Goal: Task Accomplishment & Management: Use online tool/utility

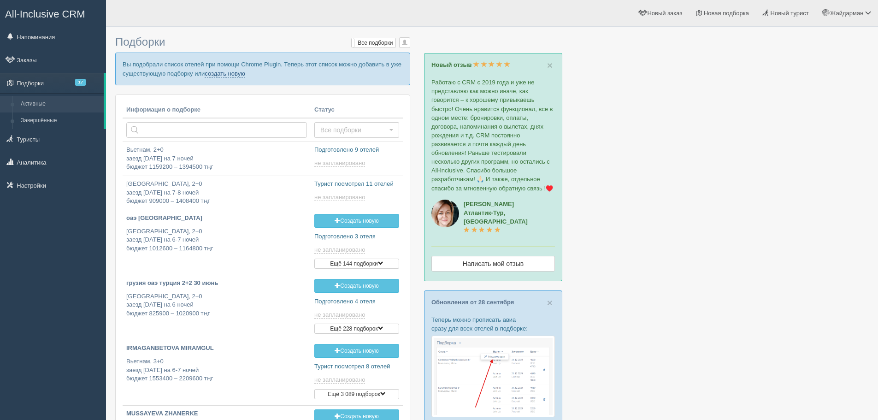
drag, startPoint x: 0, startPoint y: 0, endPoint x: 221, endPoint y: 77, distance: 234.2
click at [218, 77] on link "создать новую" at bounding box center [225, 73] width 41 height 7
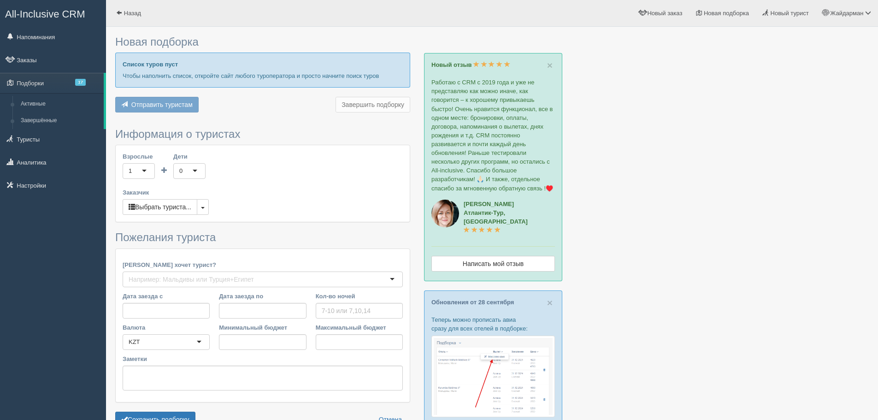
type input "8"
type input "1751800"
type input "3961300"
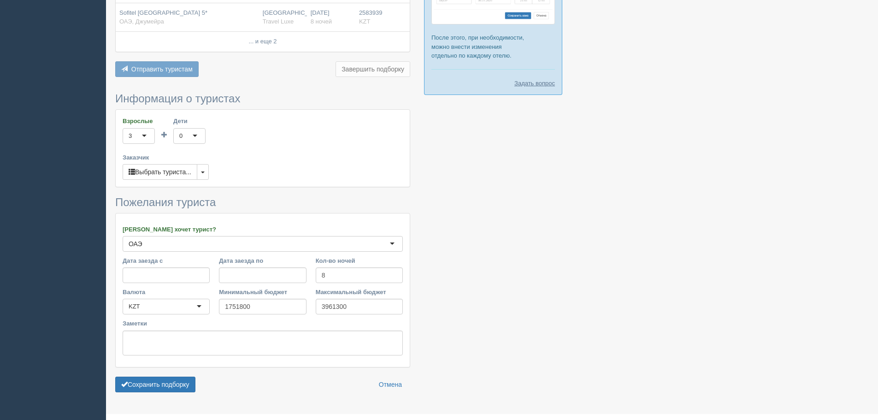
scroll to position [484, 0]
click at [202, 179] on button "button" at bounding box center [203, 171] width 12 height 16
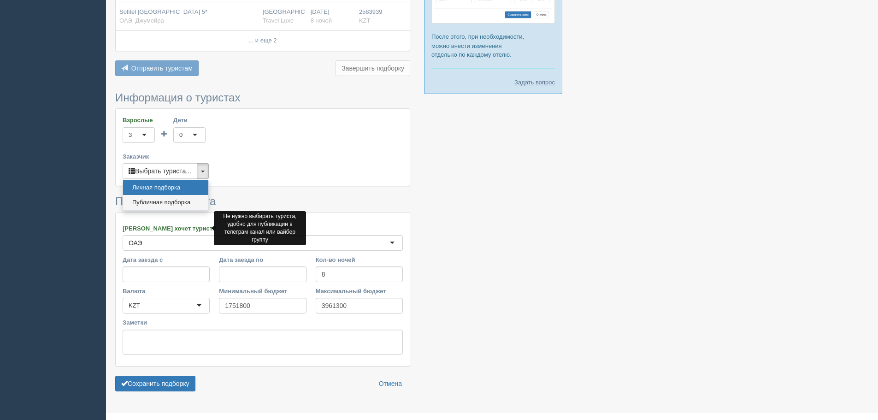
click at [187, 210] on link "Публичная подборка" at bounding box center [165, 202] width 85 height 15
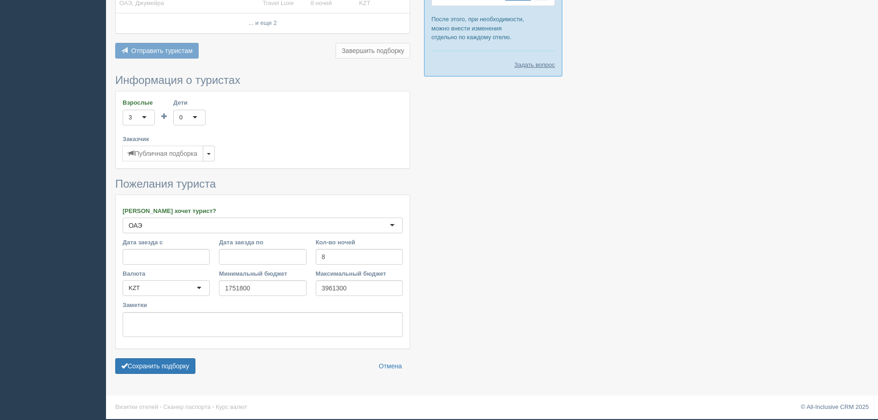
scroll to position [527, 0]
click at [163, 365] on button "Сохранить подборку" at bounding box center [155, 366] width 80 height 16
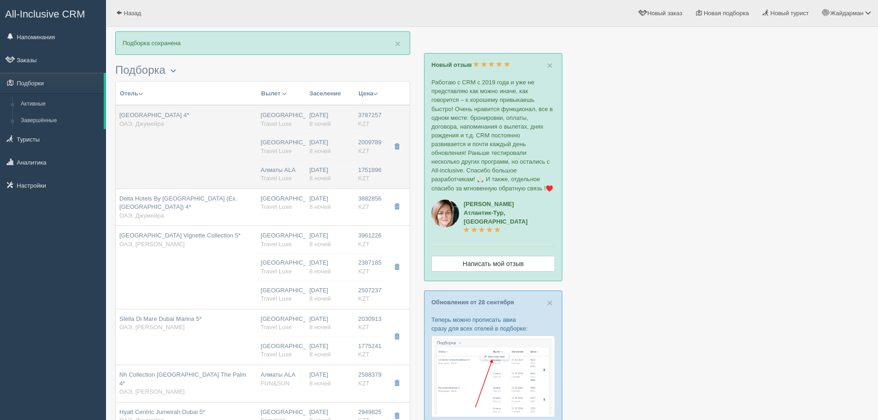
click at [272, 155] on div "Алматы Travel Luxe" at bounding box center [282, 146] width 42 height 17
type input "Beach Walk Hotel 4*"
type input "https://www.booking.com/hotel/ae/beach-walk-dubai.ru.html?activeTab=photosGalle…"
type textarea "Отель находится в пешей доступности до мест отдыха. Море, набережная для прогул…"
type input "ОАЭ"
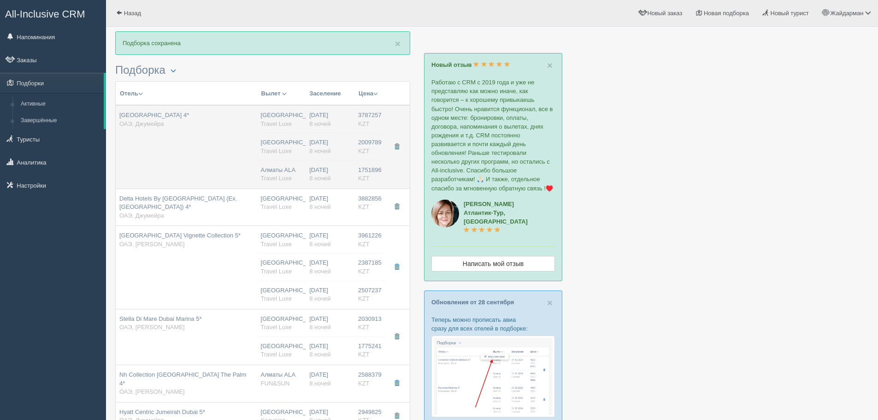
type input "Джумейра"
type input "3787257.00"
type input "Алматы"
type input "8"
type input "family suite"
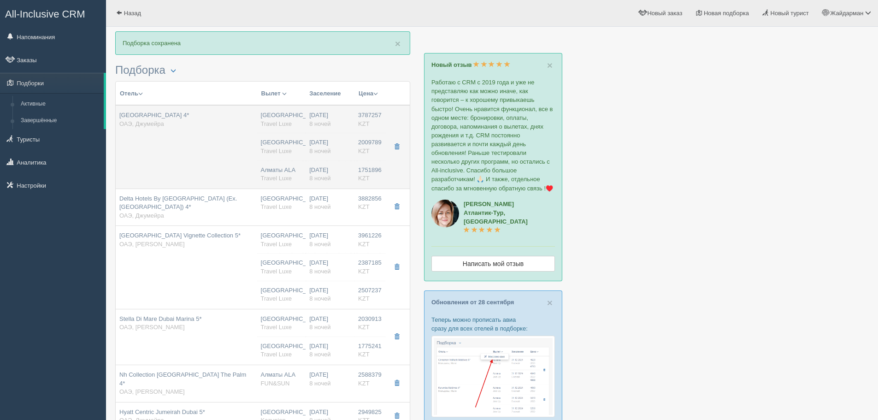
type input "HB - Завтрак, Ужин"
type input "Travel Luxe"
type input "https://tourvisor.ru/countries#!/hotel=beach-walk-hotel"
type input "2009789.00"
type input "Алматы"
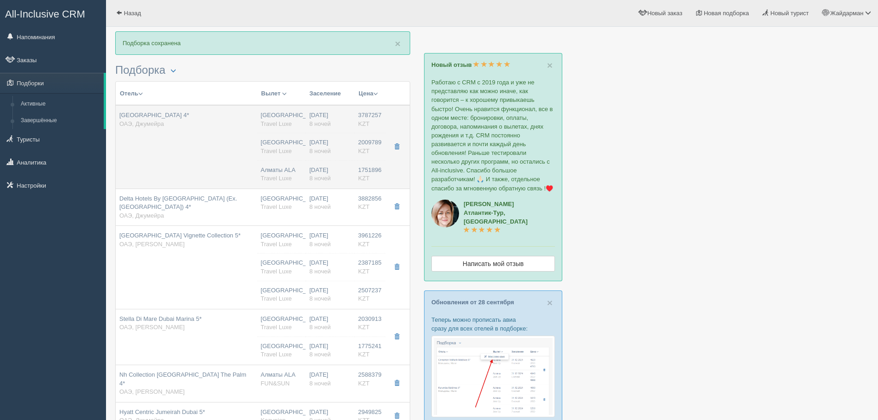
type input "8"
type input "superior"
type input "HB - Завтрак, Ужин"
type input "Travel Luxe"
type input "https://tourvisor.ru/countries#!/hotel=beach-walk-hotel"
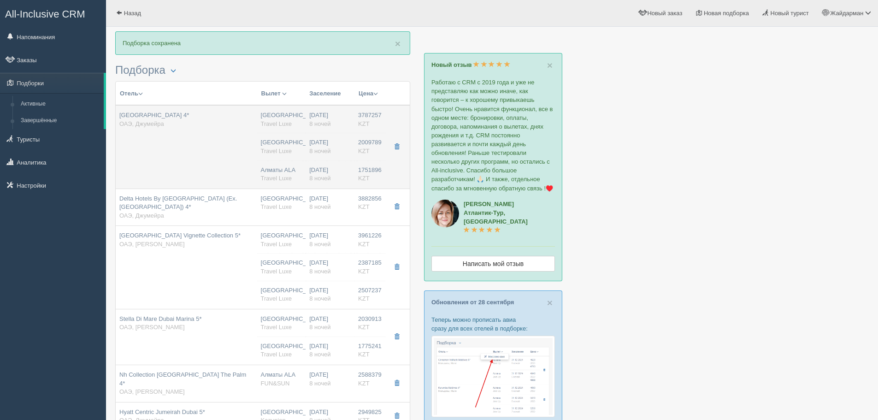
type input "1751896.00"
type input "Алматы ALA"
type input "Дубай DXB"
type input "05:10"
type input "09:10"
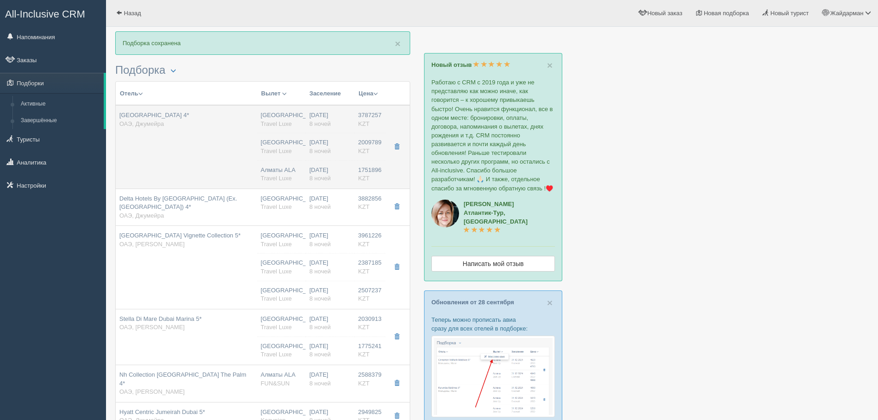
type input "Flydubai"
type input "22:55"
type input "04:10"
type input "8"
type input "superior"
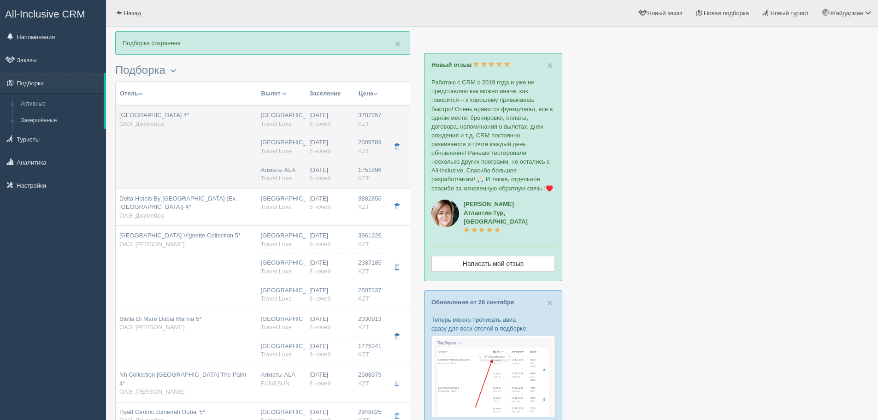
type input "HB - Завтрак, Ужин"
type input "Travel Luxe"
type input "https://tourvisor.ru/countries#!/hotel=beach-walk-hotel"
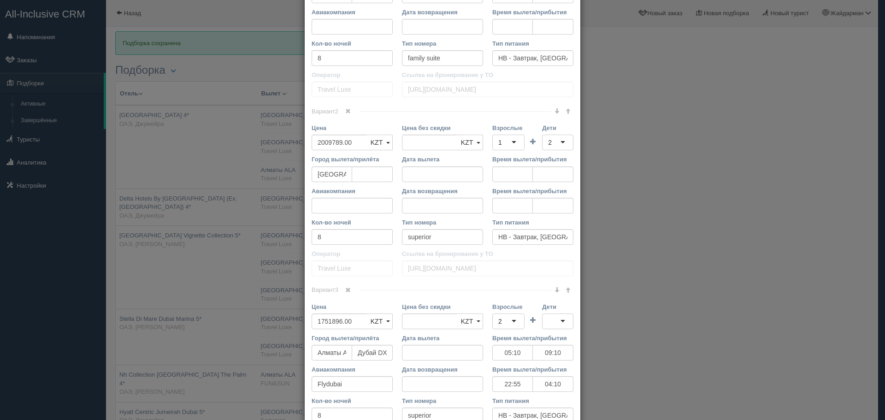
scroll to position [507, 0]
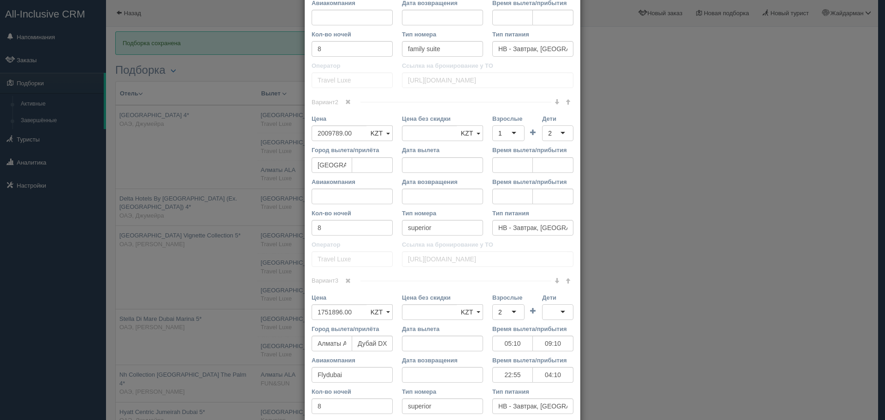
click at [348, 101] on span at bounding box center [348, 102] width 6 height 6
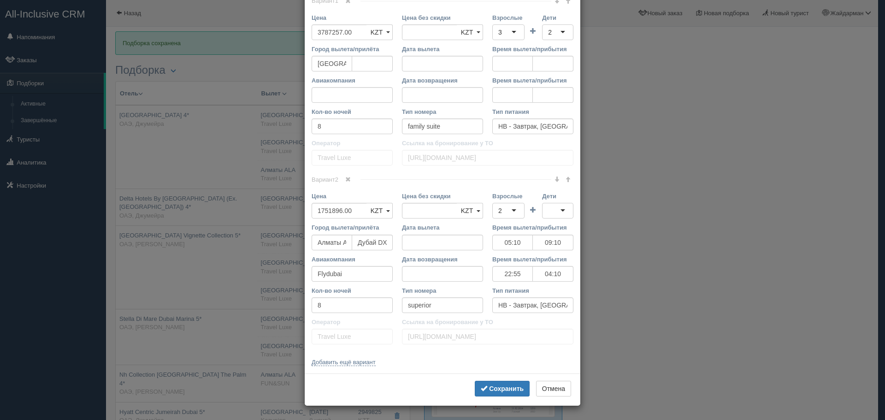
scroll to position [430, 0]
click at [347, 180] on span at bounding box center [348, 180] width 6 height 6
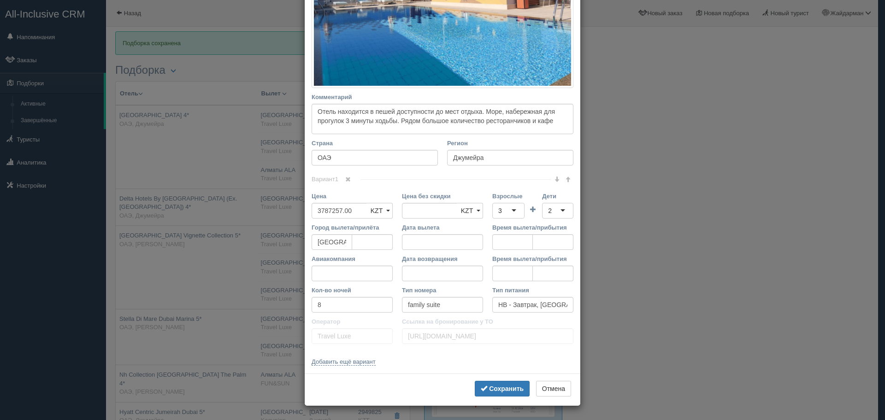
scroll to position [251, 0]
click at [498, 387] on b "Сохранить" at bounding box center [506, 388] width 35 height 7
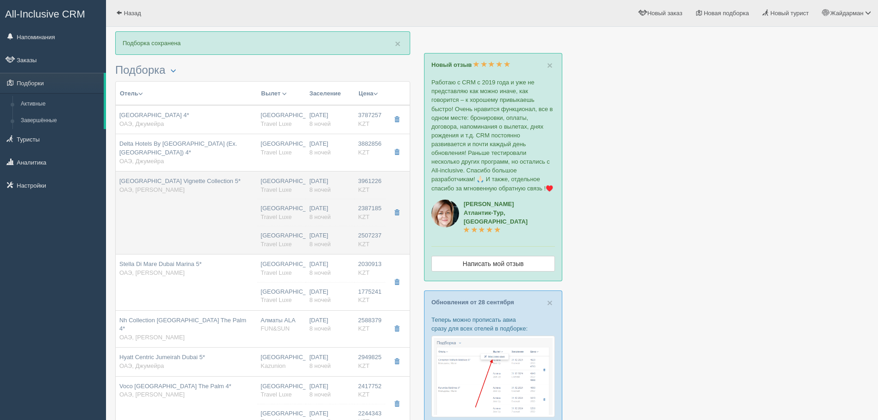
click at [232, 231] on td "Th8 Palm Dubai Beach Resort Vignette Collection 5* ОАЭ, Палм Джумейра" at bounding box center [187, 213] width 142 height 83
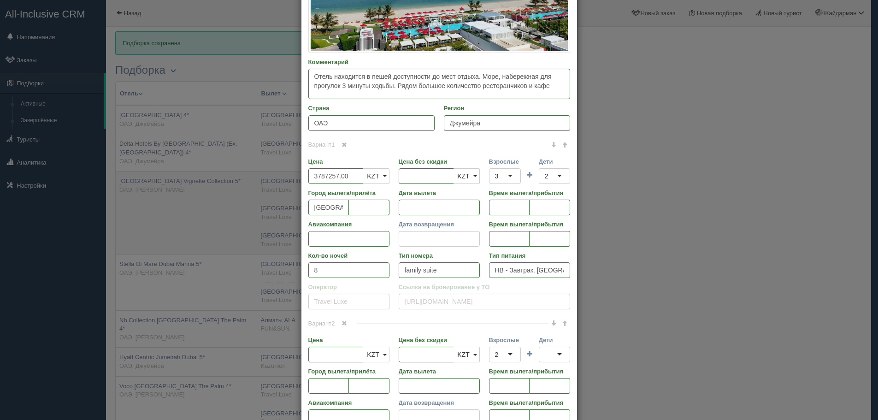
type input "Th8 Palm Dubai Beach Resort Vignette Collection 5*"
type input "Палм Джумейра"
type input "3961226.00"
type input "1 bedroom suite, low floor"
type input "https://tourvisor.ru/countries#!/hotel=th8-palm"
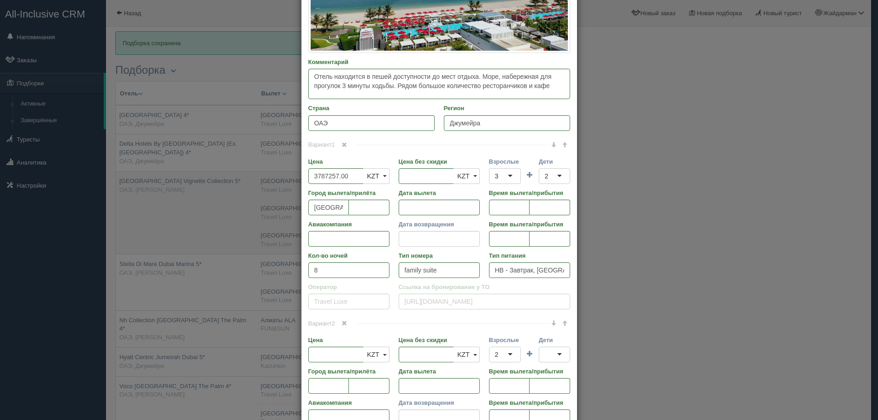
type input "2507237.00"
type input "Алматы"
type input "8"
type input "deluxe"
type input "HB - Завтрак, Ужин"
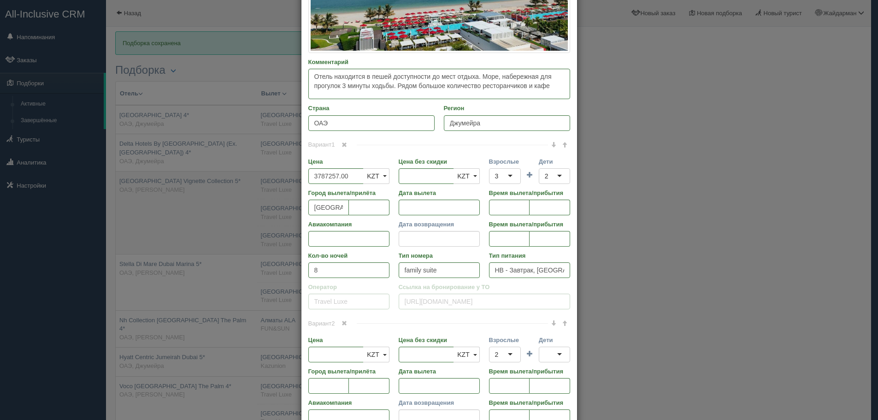
type input "Travel Luxe"
type input "https://tourvisor.ru/countries#!/hotel=th8-palm"
type input "2387185.00"
type input "Алматы"
type input "8"
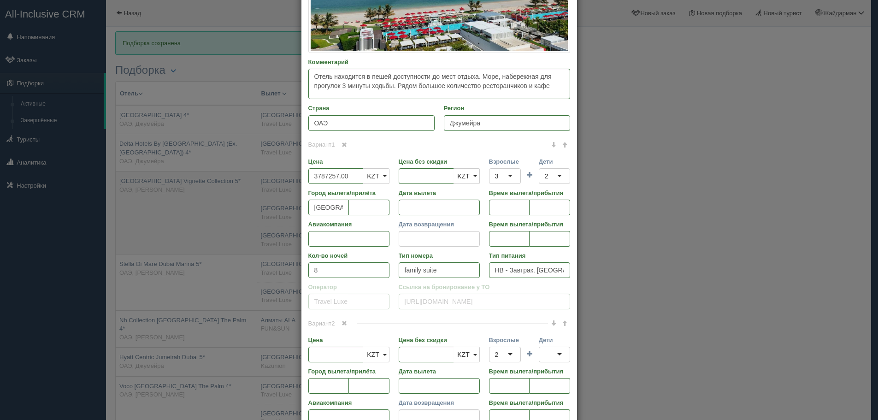
type input "deluxe"
type input "HB - Завтрак, Ужин"
type input "Travel Luxe"
type input "https://tourvisor.ru/countries#!/hotel=th8-palm"
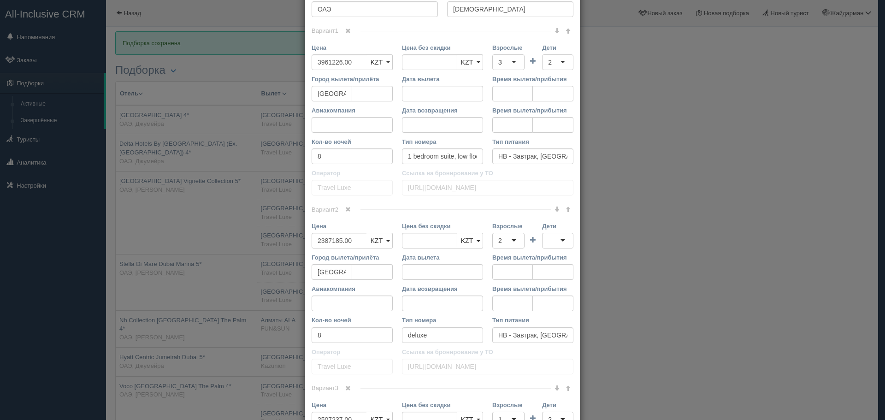
scroll to position [369, 0]
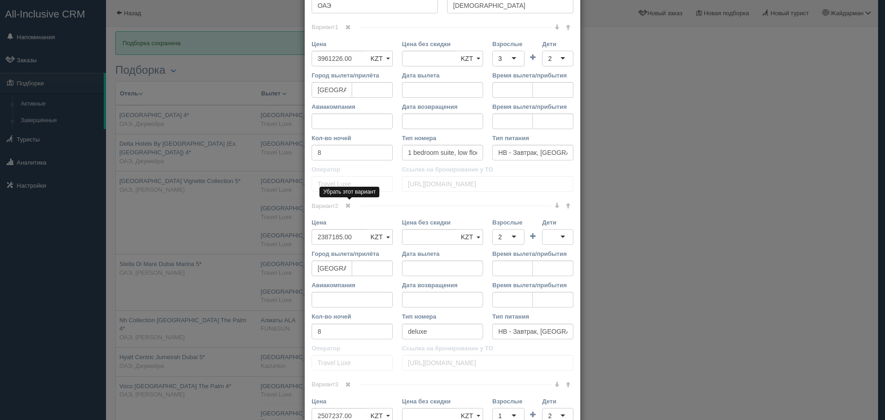
click at [345, 204] on span at bounding box center [348, 206] width 6 height 6
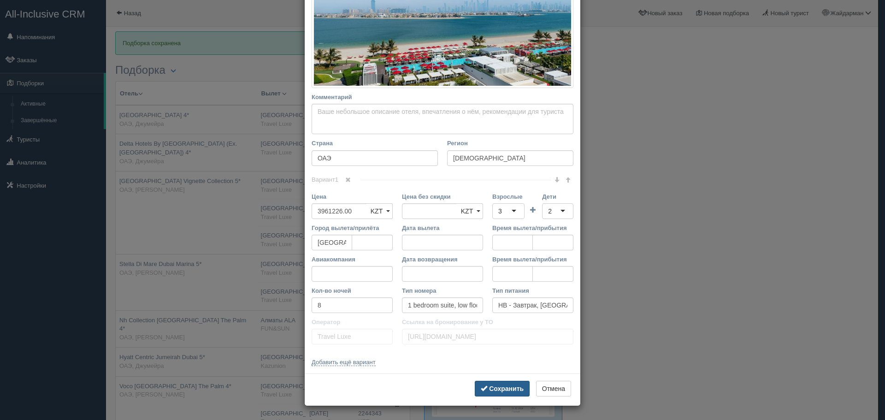
scroll to position [216, 0]
click at [495, 387] on b "Сохранить" at bounding box center [506, 388] width 35 height 7
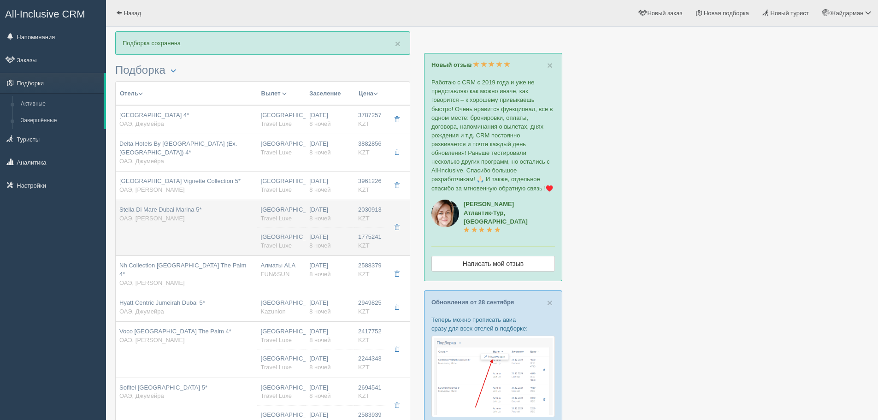
click at [212, 236] on td "Stella Di Mare Dubai Marina 5* ОАЭ, Марина" at bounding box center [187, 228] width 142 height 56
type input "Stella Di Mare Dubai Marina 5*"
type input "https://tophotels.ru/hotel/al317347"
type textarea "Отель Stella Di Mare Dubai Marina находится в районе Дубай-Марина, в 10 минутах…"
type input "Марина"
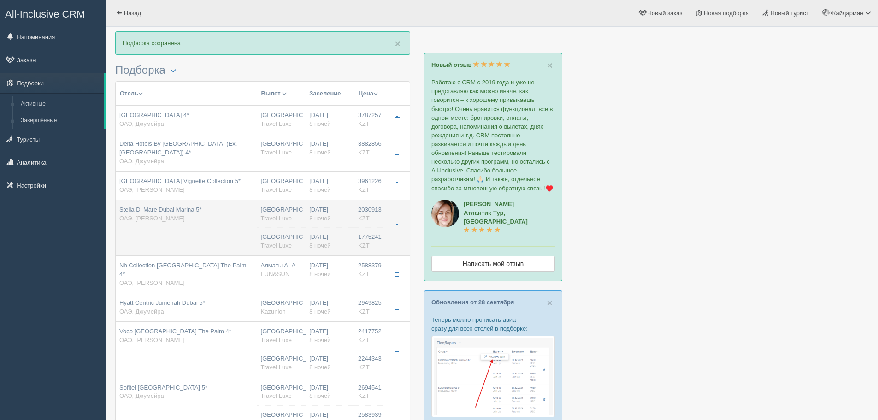
type input "2030913.00"
type input "deluxe city view"
type input "https://tourvisor.ru/countries#!/hotel=stella-di-mare-dubai-marina"
type input "1775241.00"
type input "Алматы"
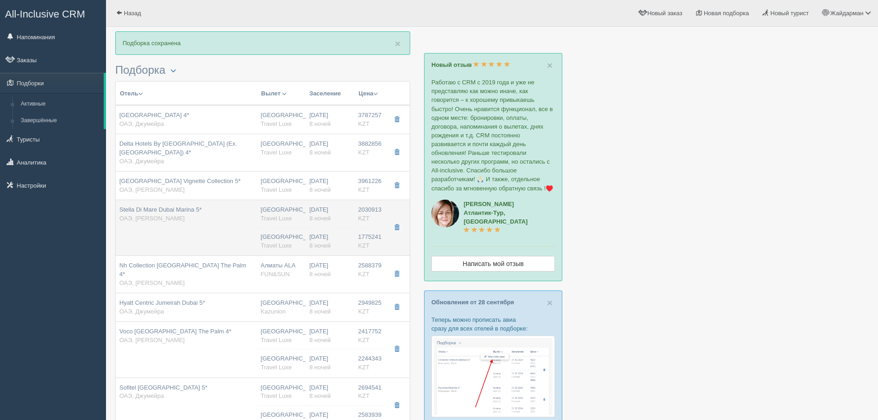
type input "8"
type input "deluxe city view"
type input "HB - Завтрак, Ужин"
type input "Travel Luxe"
type input "https://tourvisor.ru/countries#!/hotel=stella-di-mare-dubai-marina"
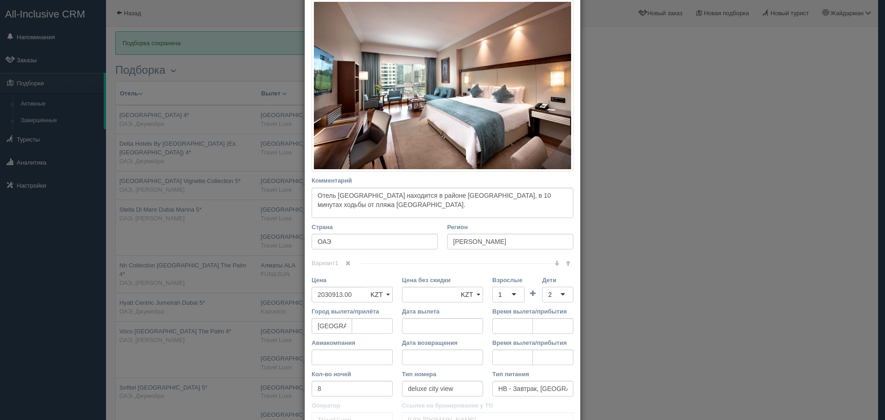
scroll to position [138, 0]
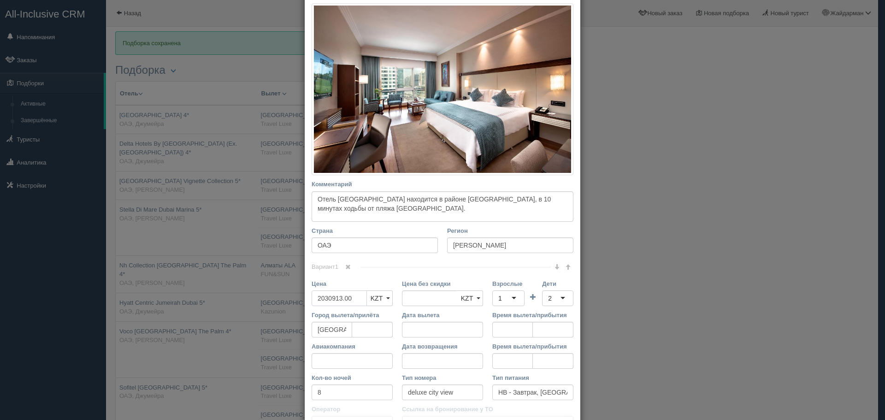
drag, startPoint x: 358, startPoint y: 301, endPoint x: 266, endPoint y: 301, distance: 91.8
click at [263, 299] on div "× Редактировать тур Название отеля Stella Di Mare Dubai Marina 5* Ссылка на оте…" at bounding box center [442, 210] width 885 height 420
type input "3"
type input "2030913.00"
type input "3806154"
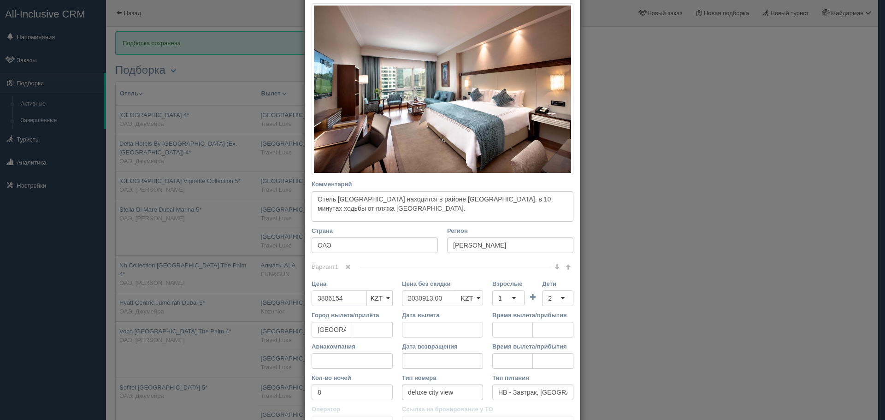
type input "3806154"
click at [505, 301] on div "1" at bounding box center [508, 299] width 32 height 16
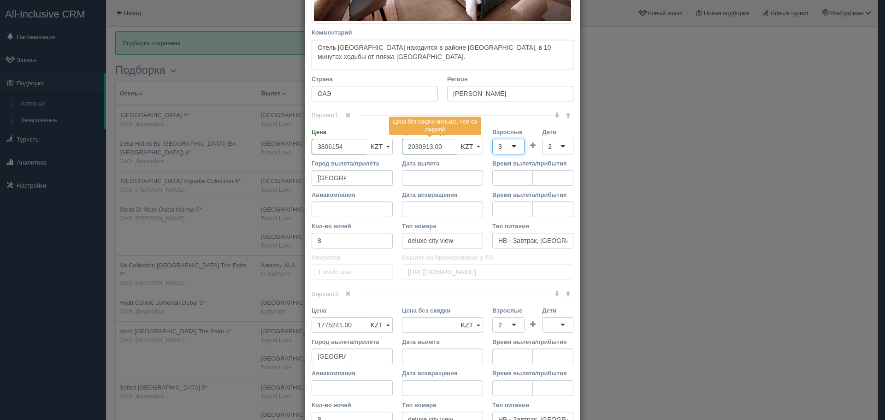
scroll to position [323, 0]
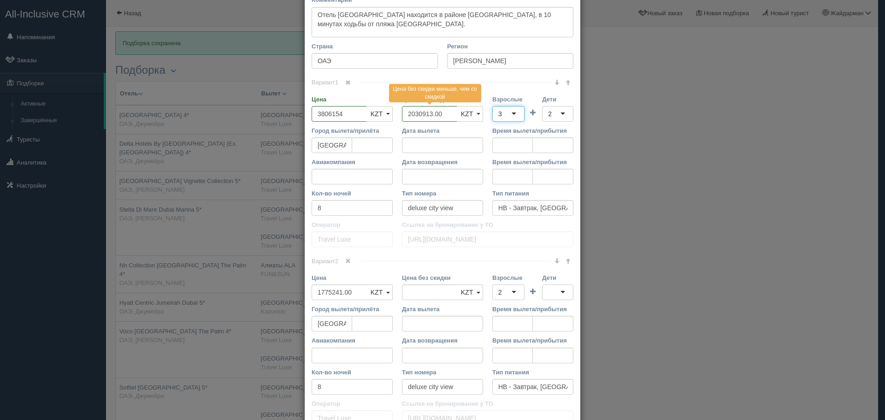
click at [348, 260] on span at bounding box center [348, 261] width 6 height 6
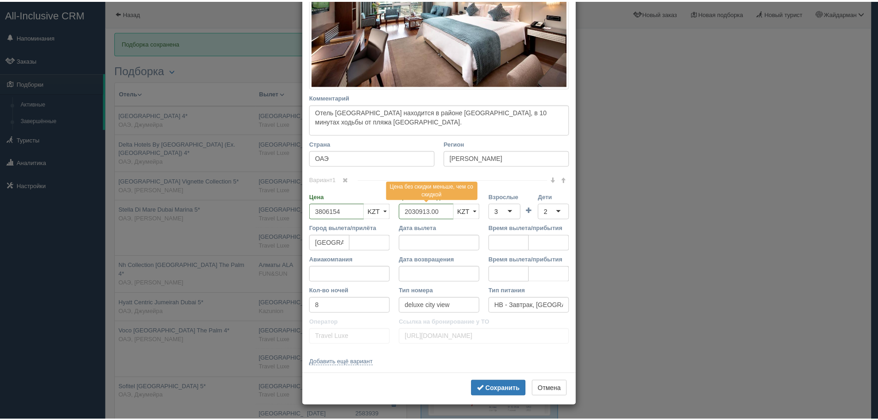
scroll to position [225, 0]
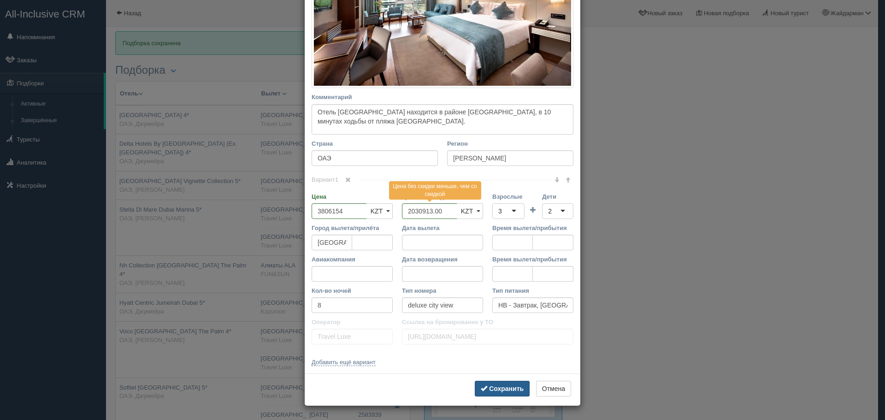
click at [496, 385] on button "Сохранить" at bounding box center [502, 389] width 55 height 16
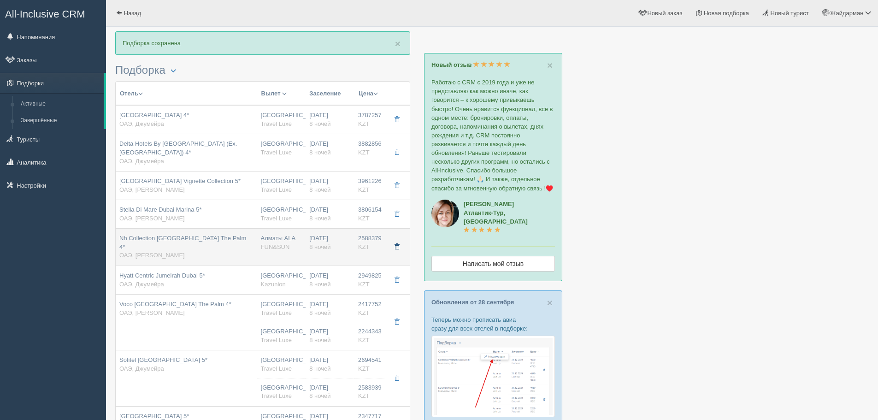
click at [398, 249] on span "button" at bounding box center [397, 247] width 6 height 6
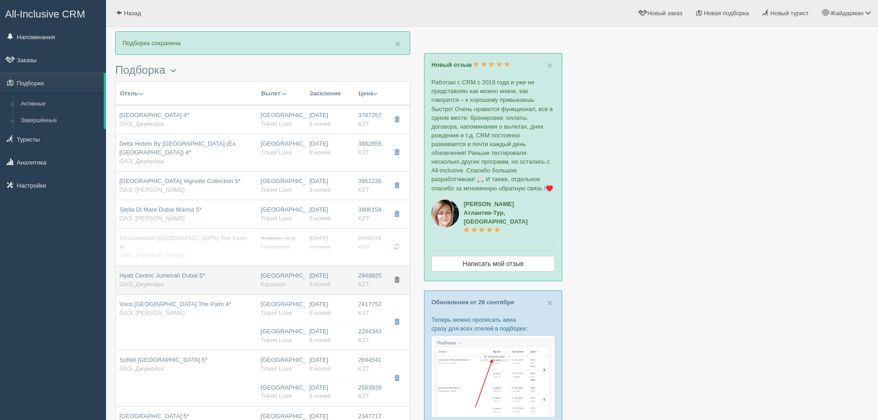
click at [398, 279] on span "button" at bounding box center [397, 280] width 6 height 6
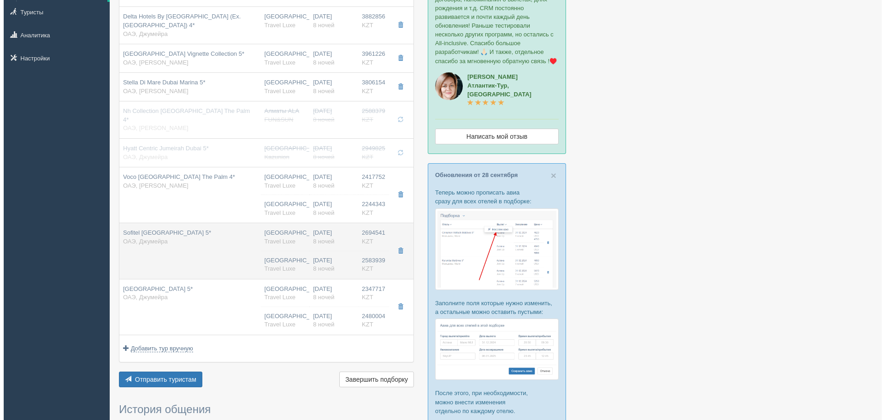
scroll to position [138, 0]
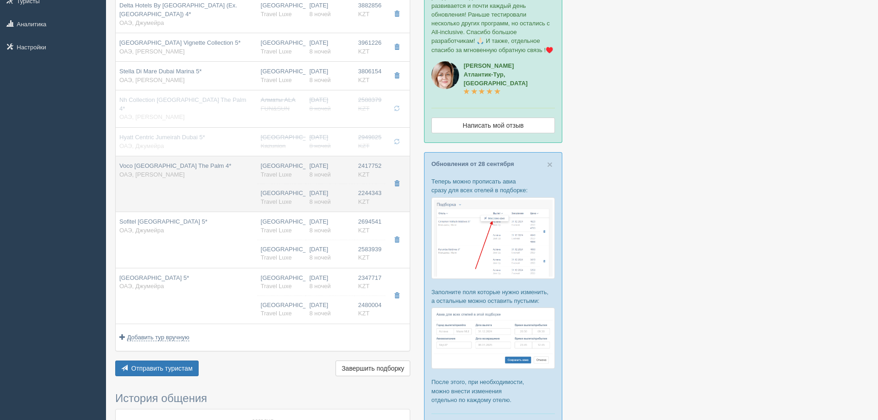
click at [273, 187] on td "Алматы Travel Luxe Алматы Travel Luxe" at bounding box center [281, 184] width 49 height 56
type input "Voco Dubai The Palm 4*"
type input "https://tophotels.ru/hotel/al330348"
type input "Палм Джумейра"
type input "2417752.00"
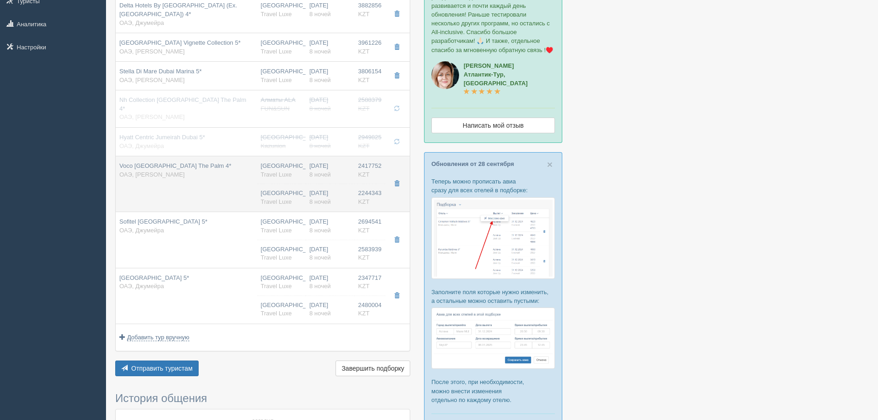
type input "https://tourvisor.ru/countries#!/hotel=voco-dubai-the-palm"
type input "2244343.00"
type input "Алматы"
type input "8"
type input "deluxe city view"
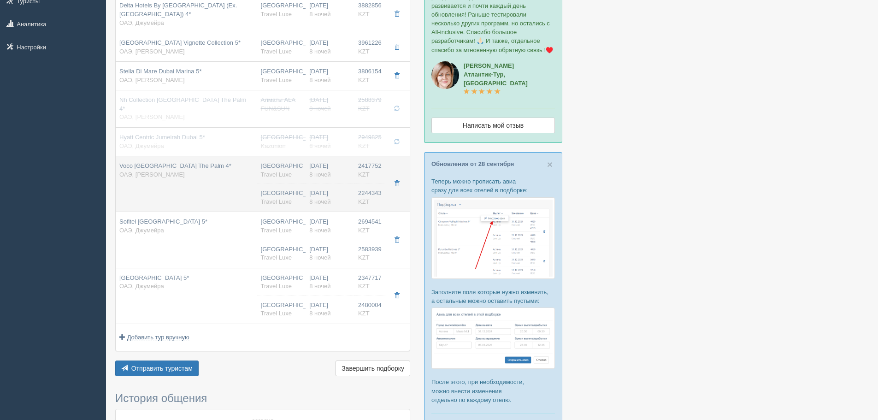
type input "HB - Завтрак, Ужин"
type input "Travel Luxe"
type input "https://tourvisor.ru/countries#!/hotel=voco-dubai-the-palm"
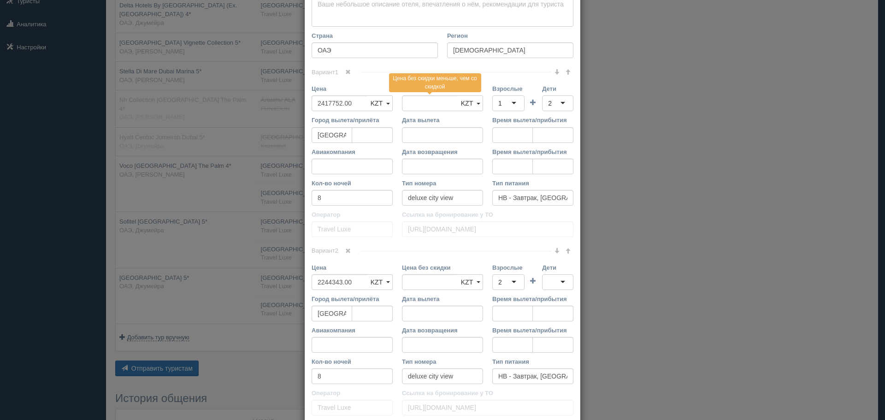
scroll to position [369, 0]
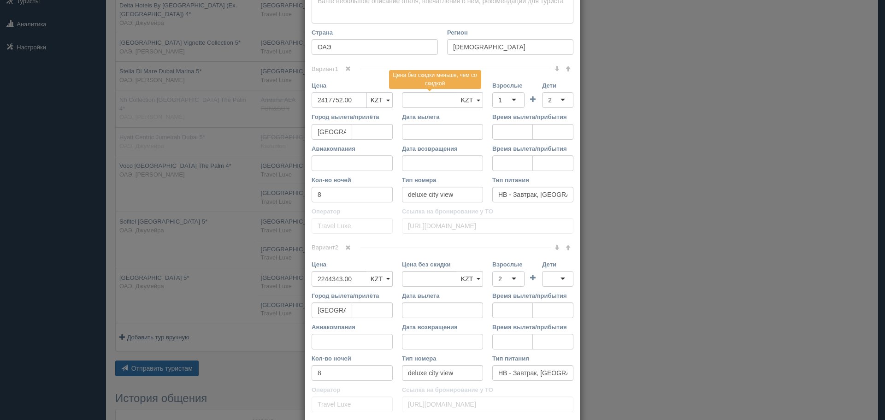
drag, startPoint x: 357, startPoint y: 98, endPoint x: 266, endPoint y: 105, distance: 91.6
click at [266, 105] on div "× Редактировать тур Название отеля Voco Dubai The Palm 4* Ссылка на отель для т…" at bounding box center [442, 210] width 885 height 420
type input "4"
type input "2417752.00"
type input "4662095"
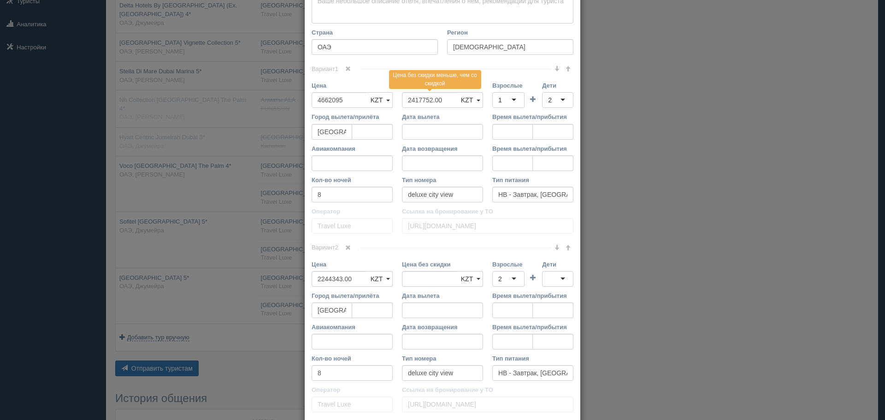
click at [347, 247] on span at bounding box center [348, 248] width 6 height 6
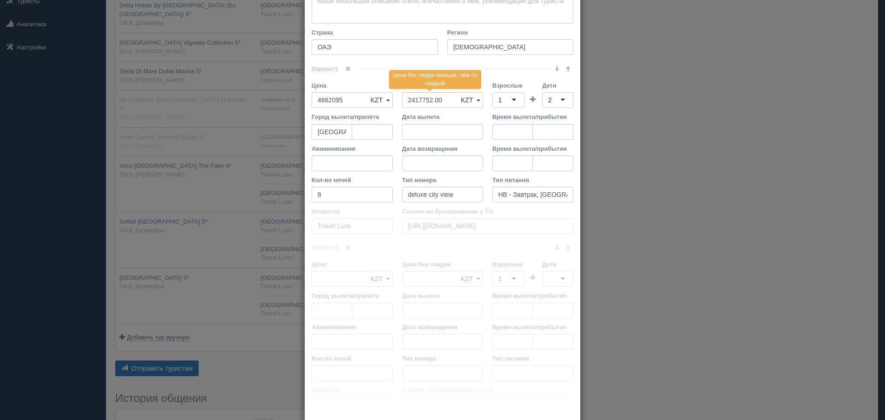
scroll to position [258, 0]
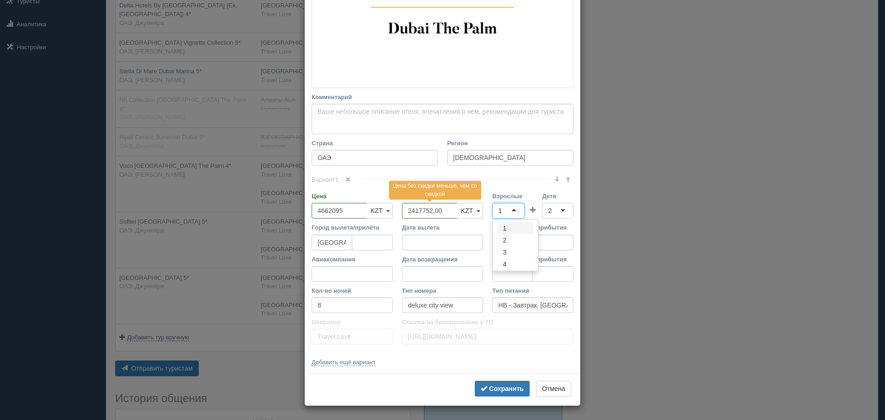
click at [505, 208] on div "1" at bounding box center [508, 211] width 32 height 16
click at [501, 211] on div "2" at bounding box center [508, 211] width 32 height 16
click at [497, 385] on b "Сохранить" at bounding box center [506, 388] width 35 height 7
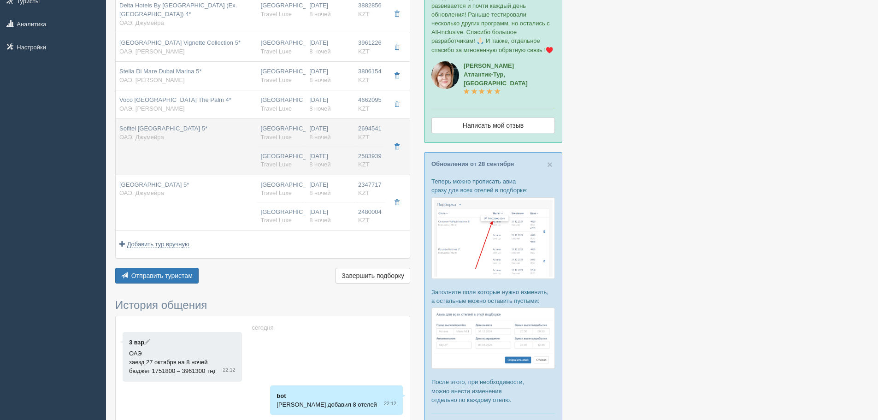
click at [222, 157] on td "Sofitel Dubai Jumeirah Beach 5* ОАЭ, Джумейра" at bounding box center [187, 147] width 142 height 56
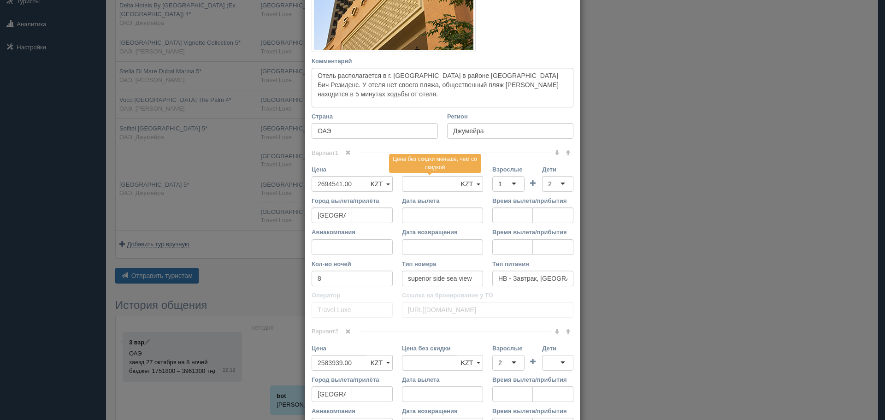
scroll to position [231, 0]
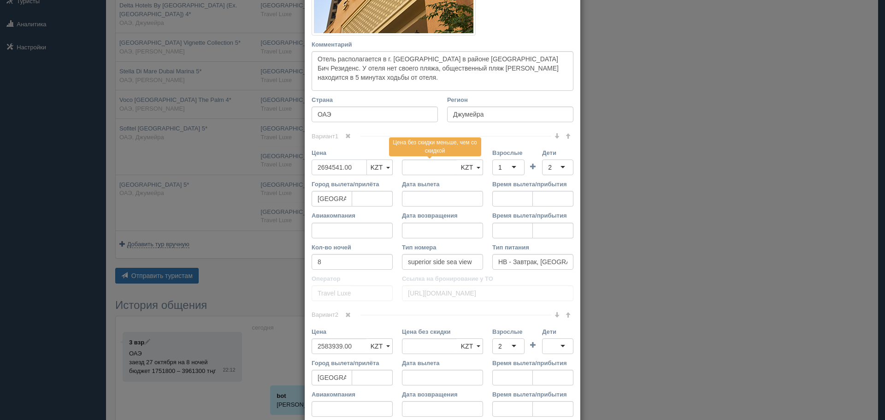
drag, startPoint x: 356, startPoint y: 167, endPoint x: 262, endPoint y: 165, distance: 93.6
click at [248, 165] on div "× Редактировать тур Название отеля Sofitel Dubai Jumeirah Beach 5* Ссылка на от…" at bounding box center [442, 210] width 885 height 420
click at [512, 165] on div "1" at bounding box center [508, 168] width 32 height 16
drag, startPoint x: 348, startPoint y: 314, endPoint x: 355, endPoint y: 324, distance: 12.3
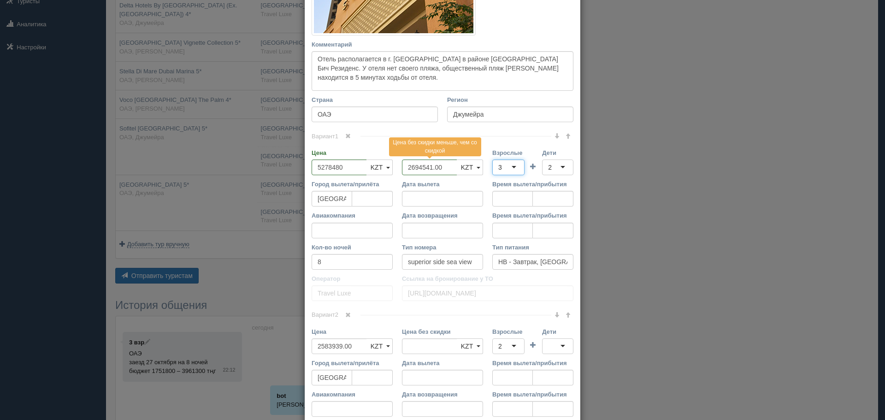
click at [348, 314] on span at bounding box center [348, 315] width 6 height 6
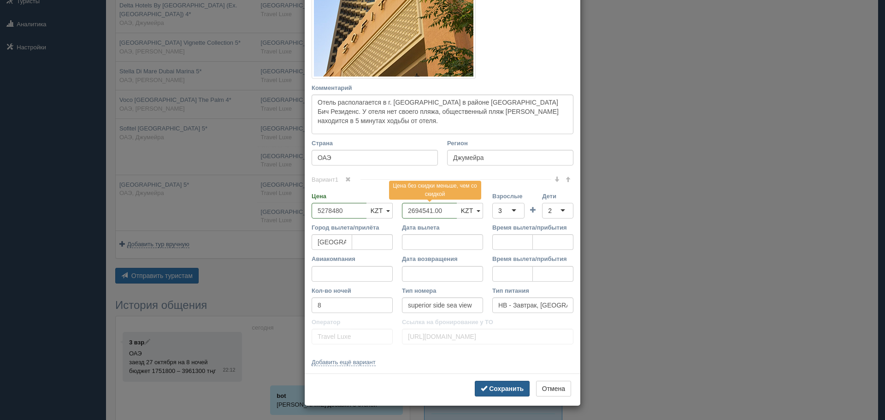
click at [496, 385] on b "Сохранить" at bounding box center [506, 388] width 35 height 7
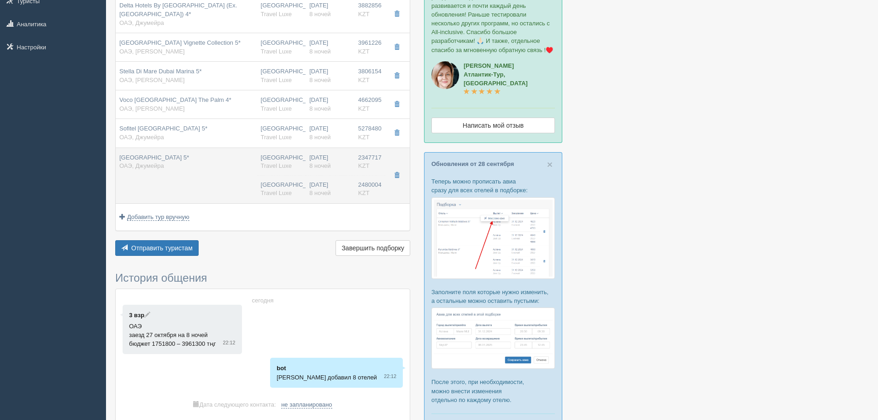
click at [189, 185] on td "Ja Ocean View Hotel 5* ОАЭ, Джумейра" at bounding box center [187, 176] width 142 height 56
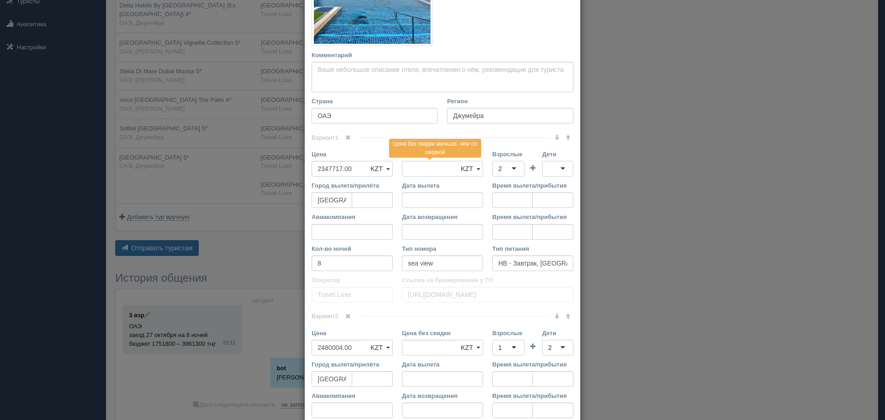
scroll to position [277, 0]
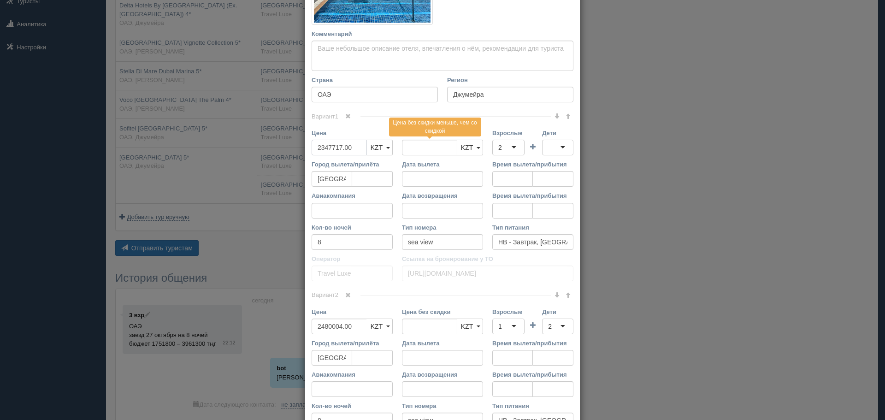
drag, startPoint x: 360, startPoint y: 146, endPoint x: 219, endPoint y: 145, distance: 140.6
click at [219, 145] on div "× Редактировать тур Название отеля Ja Ocean View Hotel 5* Ссылка на отель для т…" at bounding box center [442, 210] width 885 height 420
click at [506, 148] on div "2" at bounding box center [508, 148] width 32 height 16
click at [551, 148] on div at bounding box center [557, 148] width 31 height 16
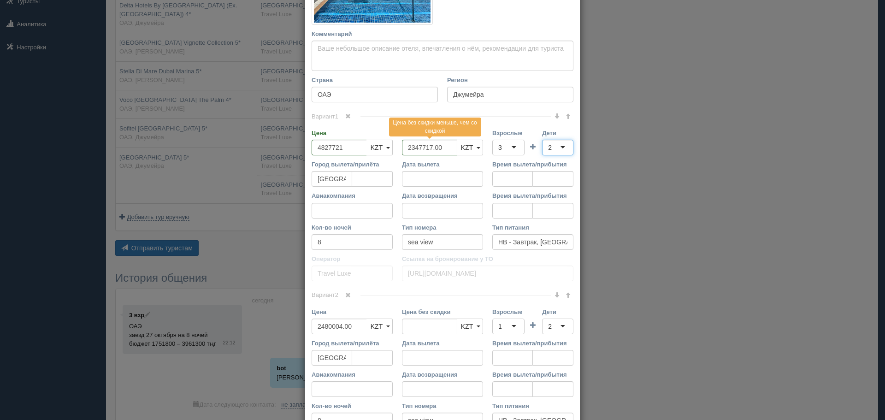
click at [346, 295] on span at bounding box center [348, 295] width 6 height 6
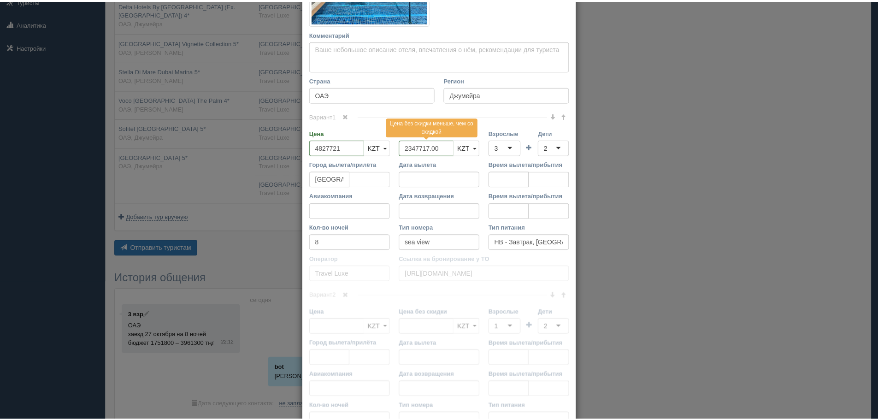
scroll to position [213, 0]
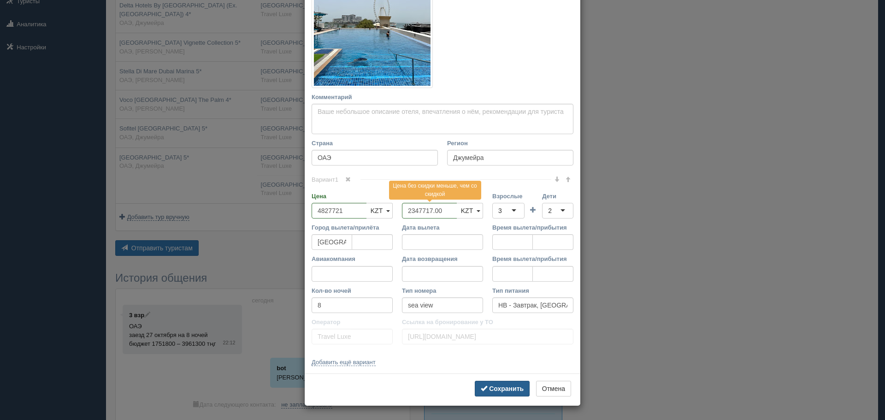
click at [512, 389] on b "Сохранить" at bounding box center [506, 388] width 35 height 7
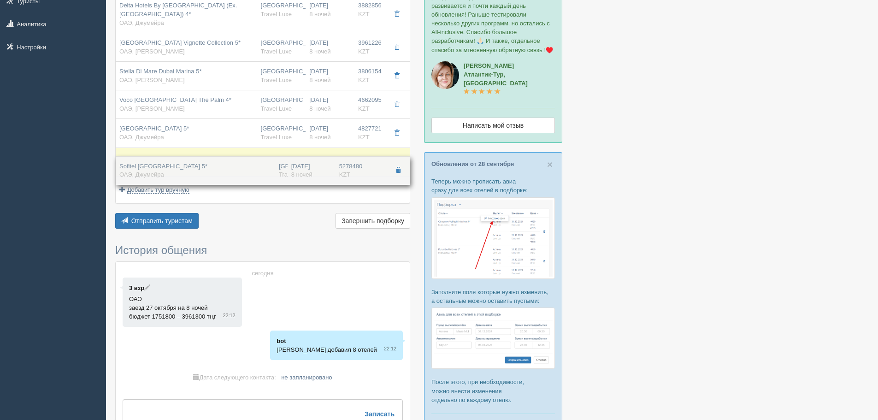
drag, startPoint x: 258, startPoint y: 146, endPoint x: 264, endPoint y: 166, distance: 20.1
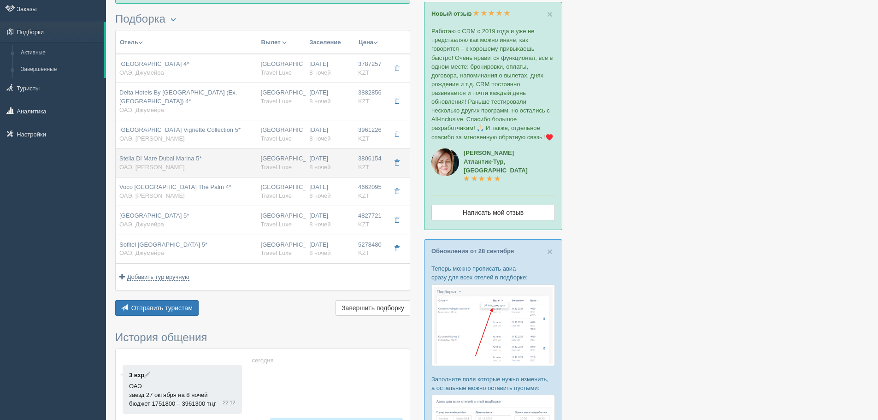
scroll to position [46, 0]
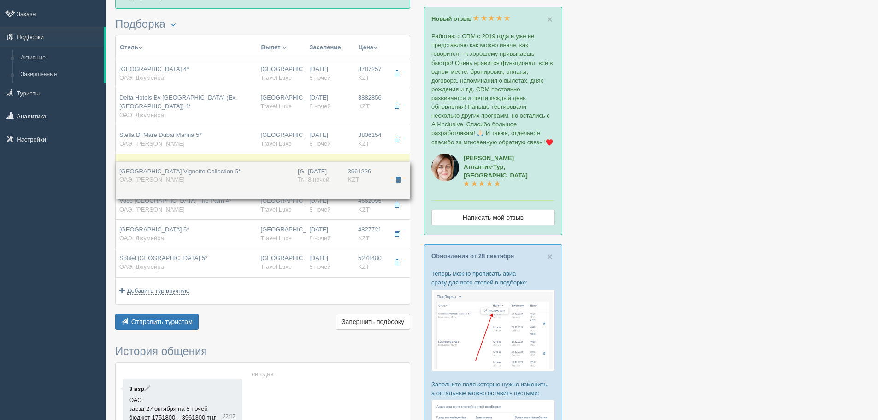
drag, startPoint x: 285, startPoint y: 134, endPoint x: 290, endPoint y: 170, distance: 36.3
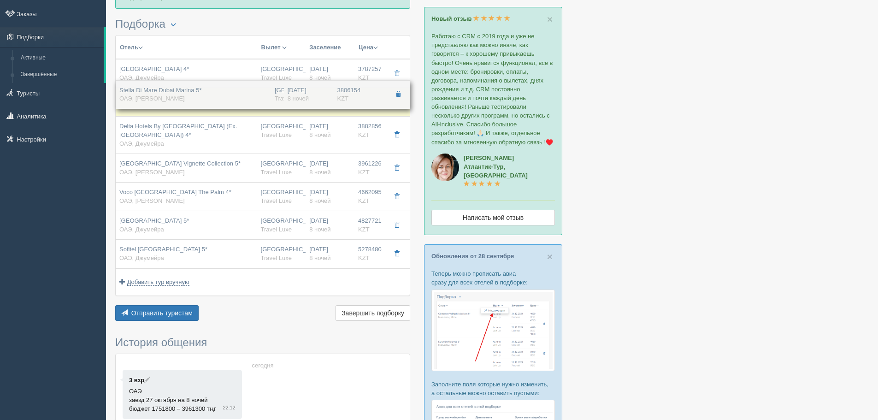
drag, startPoint x: 302, startPoint y: 135, endPoint x: 323, endPoint y: 90, distance: 49.9
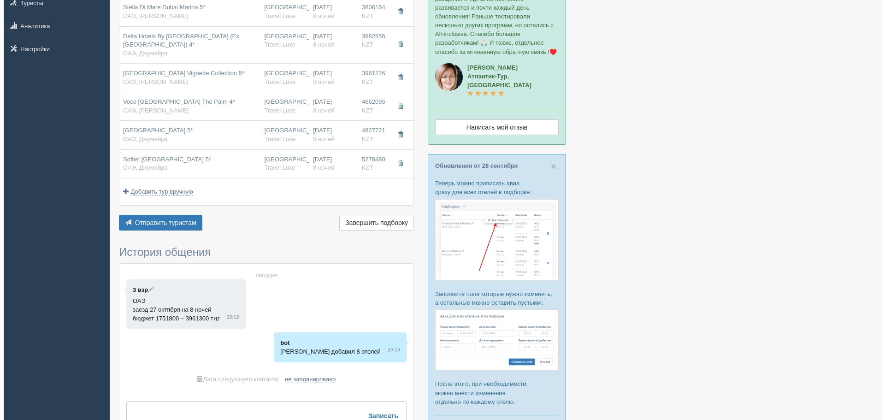
scroll to position [138, 0]
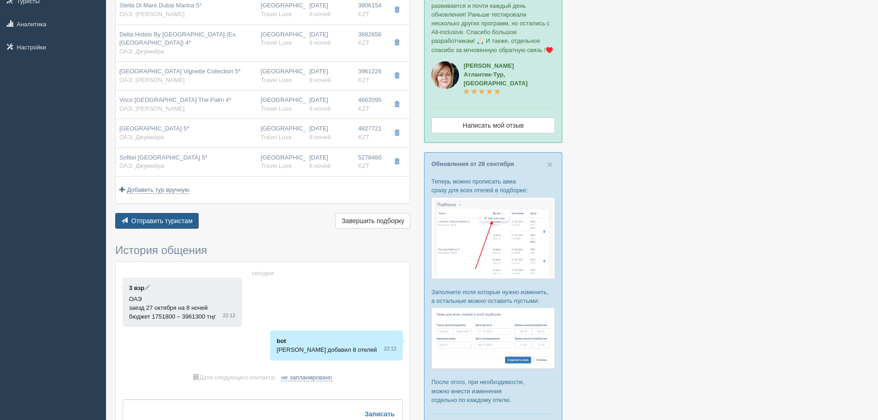
click at [188, 225] on span "Отправить туристам" at bounding box center [161, 220] width 61 height 7
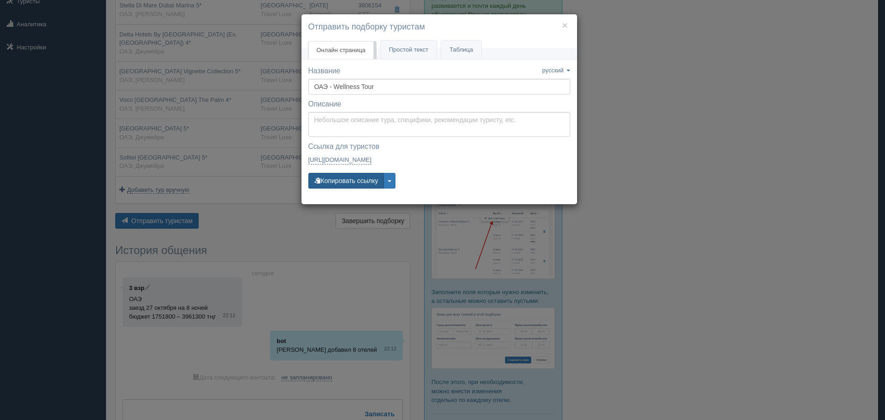
click at [338, 180] on button "Копировать ссылку" at bounding box center [346, 181] width 76 height 16
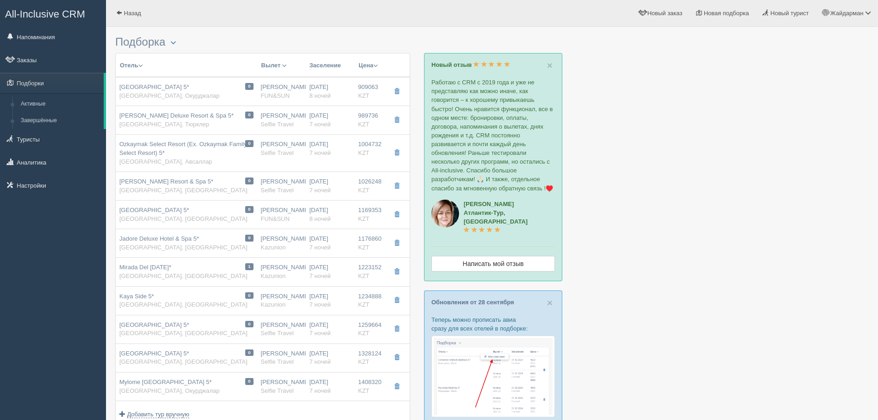
scroll to position [231, 0]
